Goal: Find specific page/section: Find specific page/section

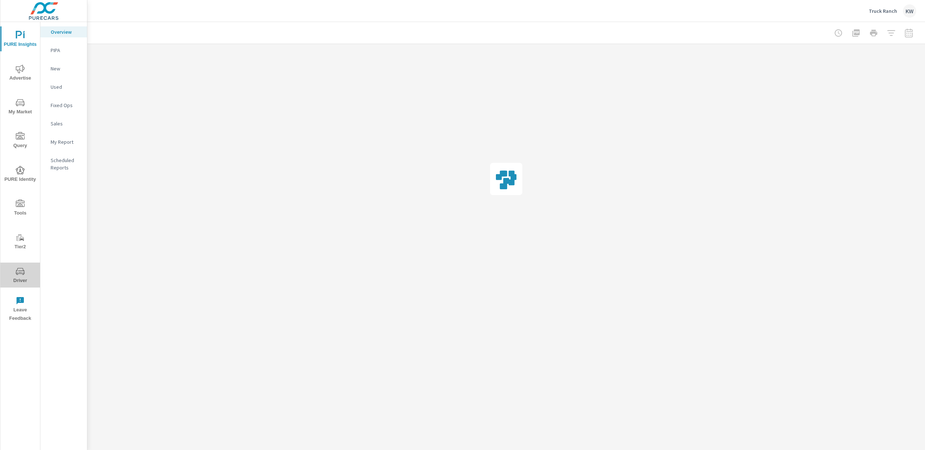
click at [23, 280] on span "Driver" at bounding box center [20, 276] width 35 height 18
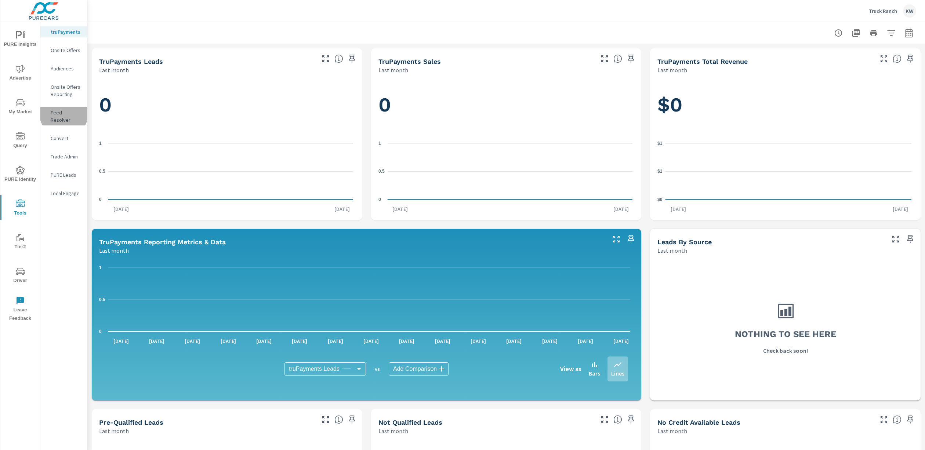
click at [64, 113] on p "Feed Resolver" at bounding box center [66, 116] width 30 height 15
click at [23, 279] on span "Driver" at bounding box center [20, 276] width 35 height 18
